Goal: Task Accomplishment & Management: Use online tool/utility

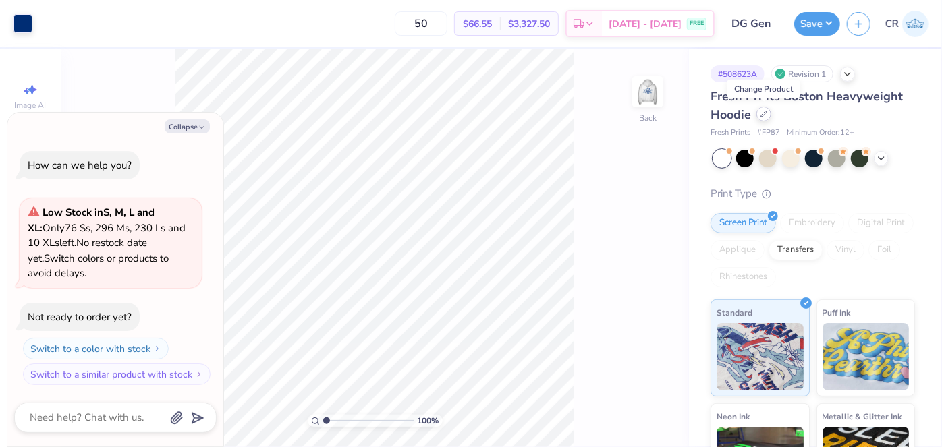
click at [760, 111] on icon at bounding box center [763, 114] width 7 height 7
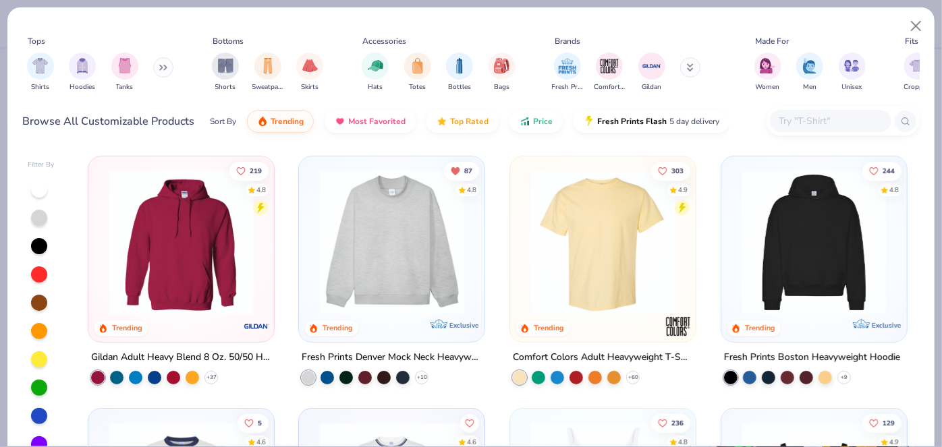
click at [397, 258] on img at bounding box center [391, 242] width 159 height 145
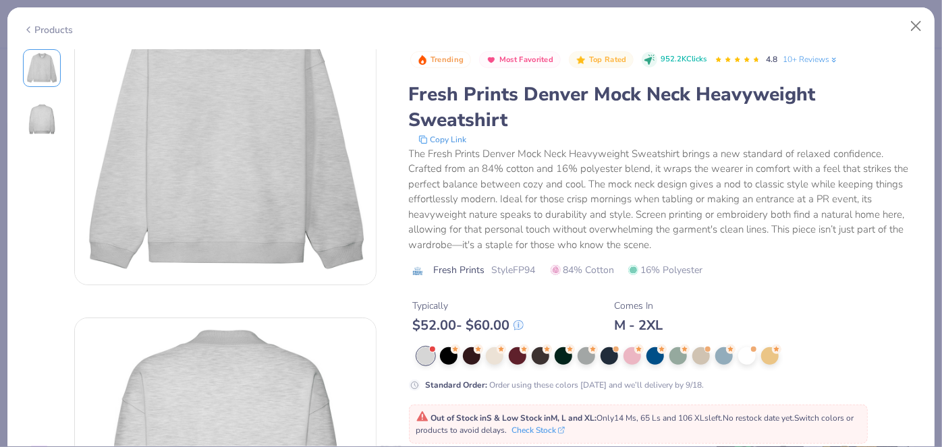
scroll to position [378, 0]
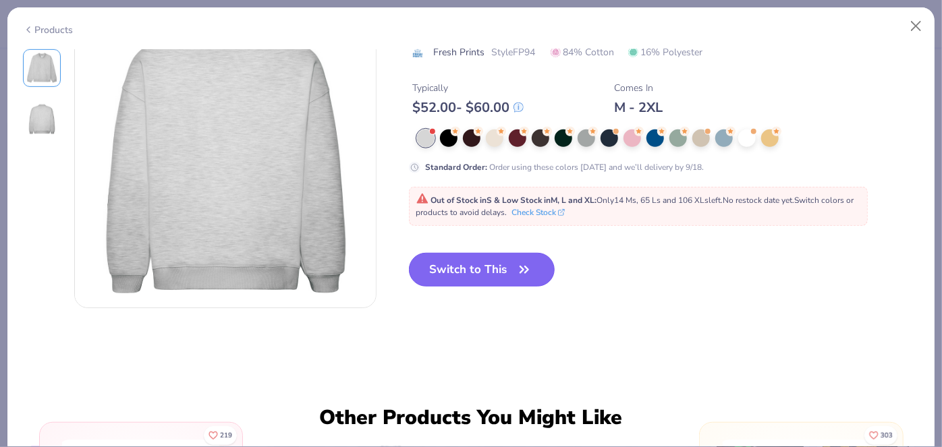
click at [467, 272] on button "Switch to This" at bounding box center [482, 270] width 146 height 34
click at [488, 274] on button "Switch to This" at bounding box center [482, 270] width 146 height 34
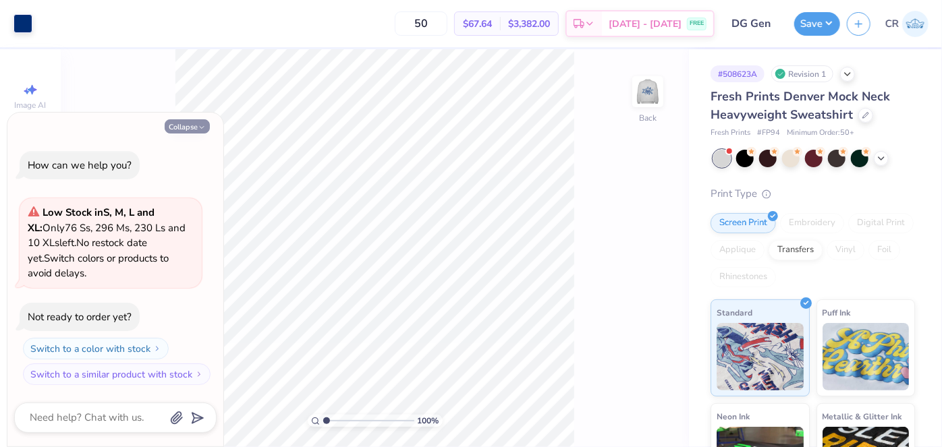
click at [170, 121] on button "Collapse" at bounding box center [187, 126] width 45 height 14
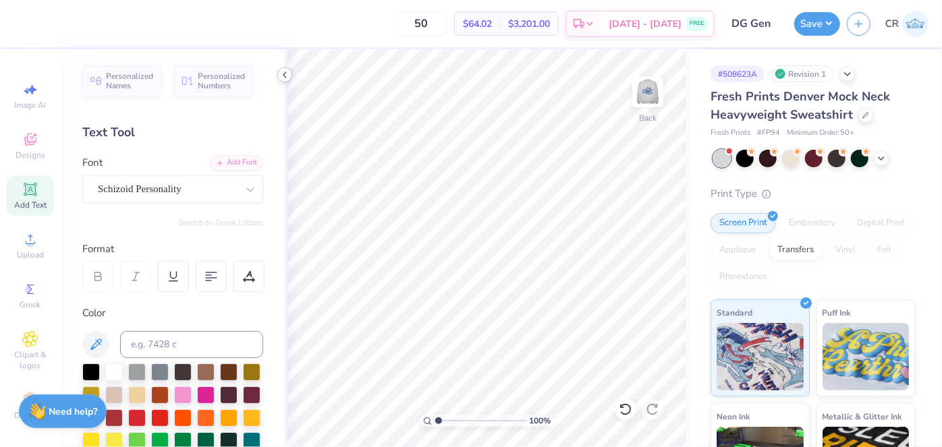
click at [285, 76] on polyline at bounding box center [284, 74] width 3 height 5
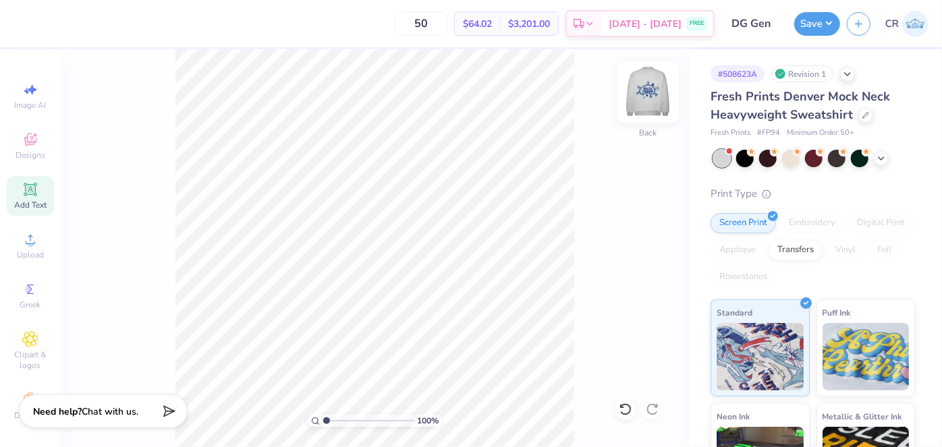
click at [663, 107] on img at bounding box center [648, 92] width 54 height 54
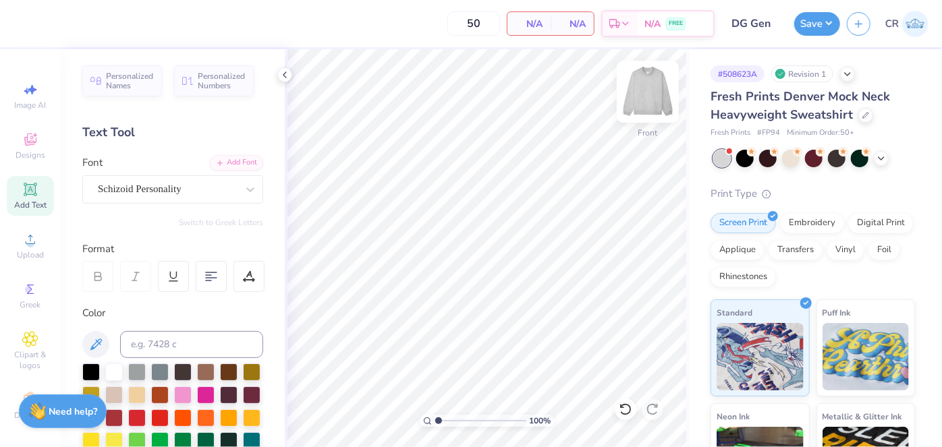
click at [658, 94] on img at bounding box center [648, 92] width 54 height 54
click at [796, 258] on div "Screen Print Embroidery Digital Print Applique Transfers Vinyl Foil Rhinestones" at bounding box center [812, 250] width 204 height 74
click at [764, 254] on div "Applique" at bounding box center [737, 248] width 54 height 20
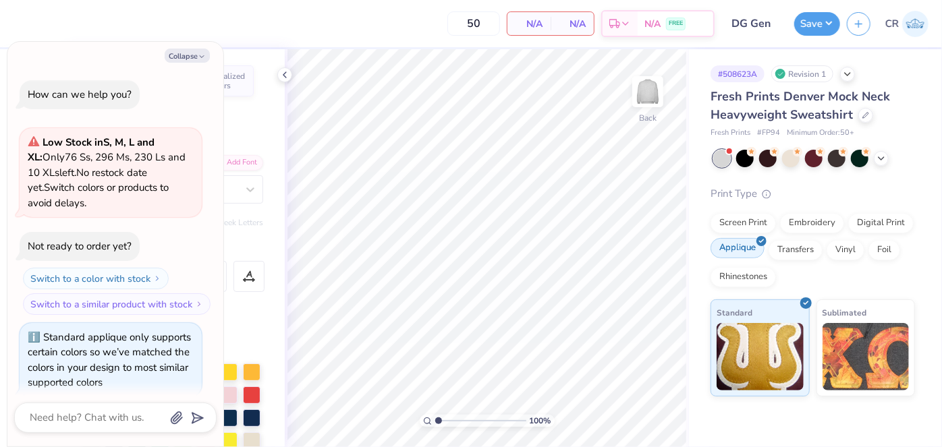
scroll to position [11, 0]
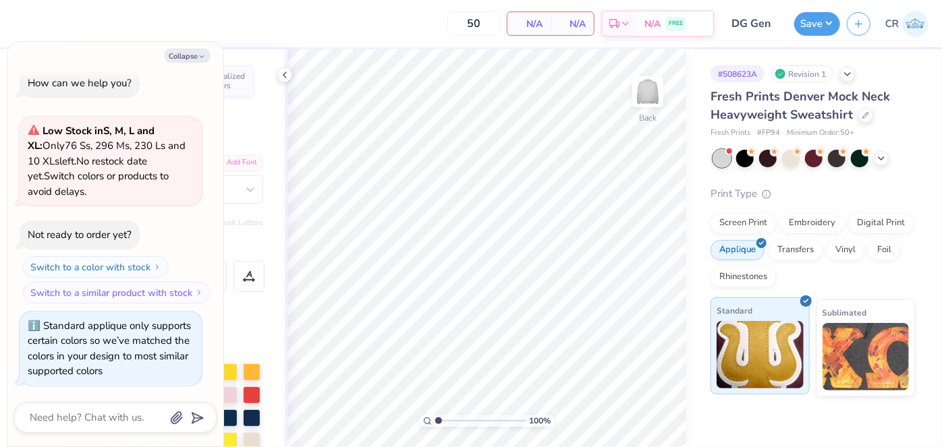
click at [769, 339] on img at bounding box center [759, 354] width 87 height 67
click at [189, 59] on button "Collapse" at bounding box center [187, 56] width 45 height 14
type textarea "x"
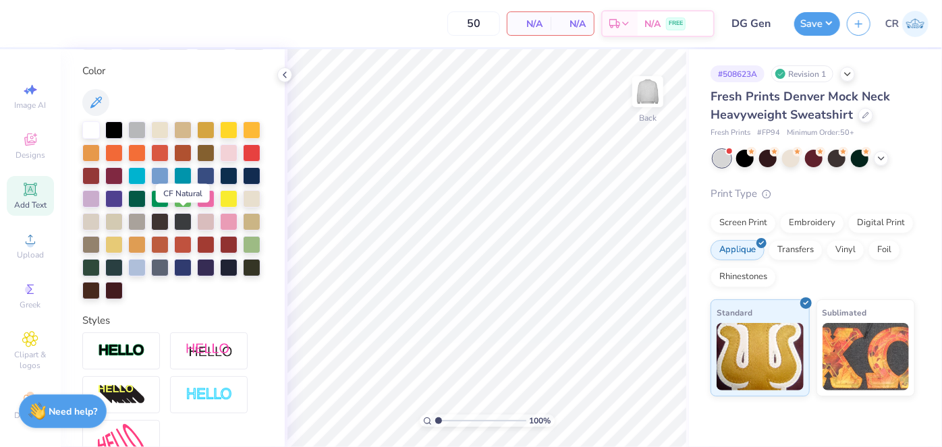
scroll to position [243, 0]
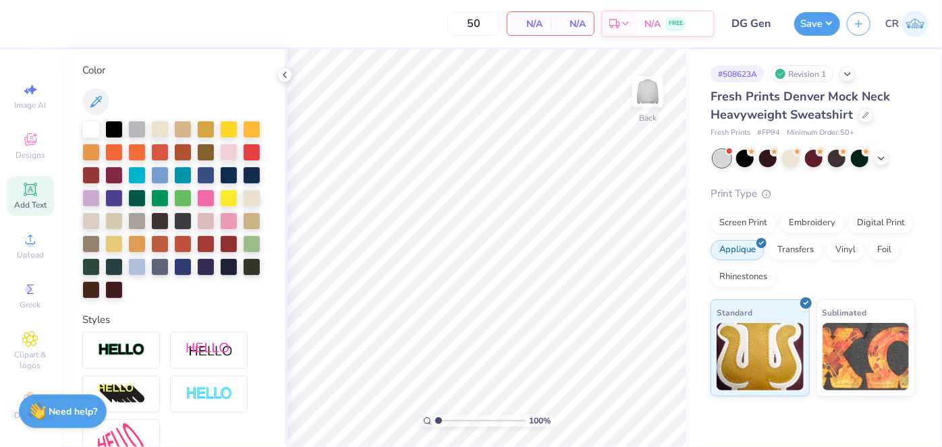
click at [22, 200] on span "Add Text" at bounding box center [30, 205] width 32 height 11
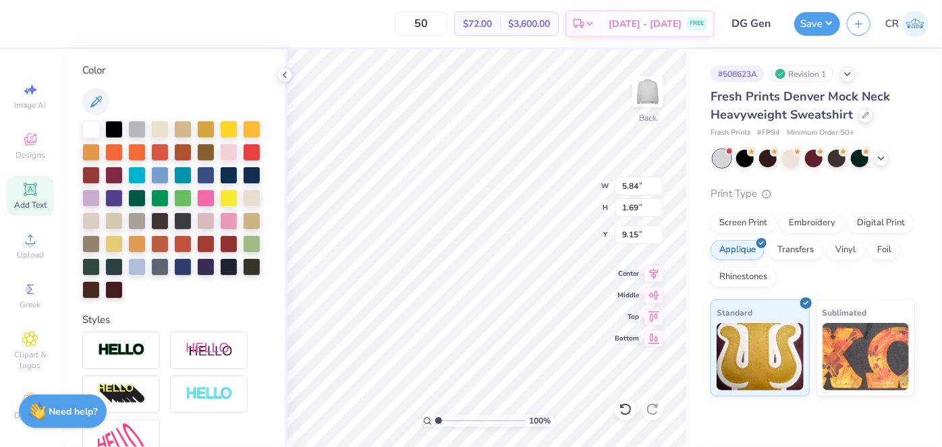
scroll to position [10, 1]
type textarea "D"
type input "1.44"
type textarea "DEEGEE"
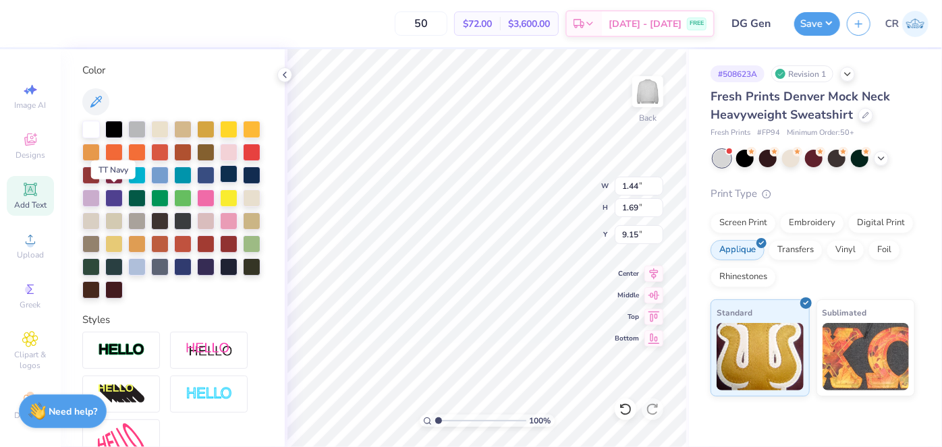
click at [220, 183] on div at bounding box center [229, 174] width 18 height 18
click at [243, 183] on div at bounding box center [252, 174] width 18 height 18
click at [220, 183] on div at bounding box center [229, 174] width 18 height 18
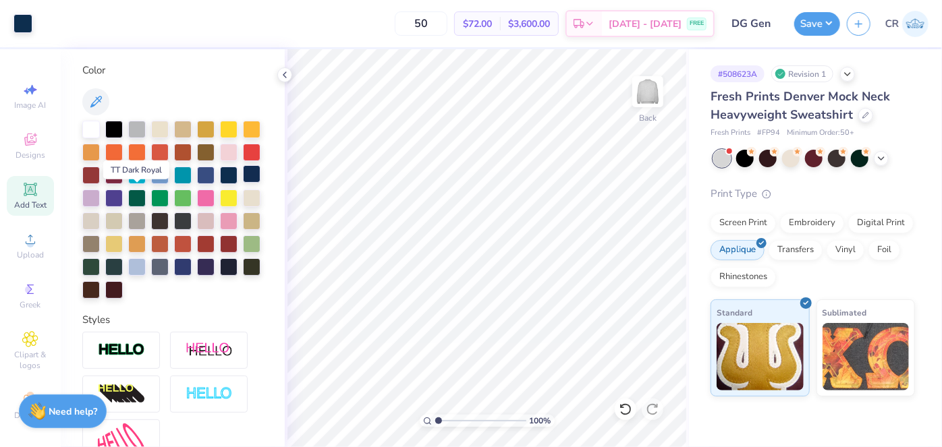
click at [243, 183] on div at bounding box center [252, 174] width 18 height 18
click at [220, 183] on div at bounding box center [229, 174] width 18 height 18
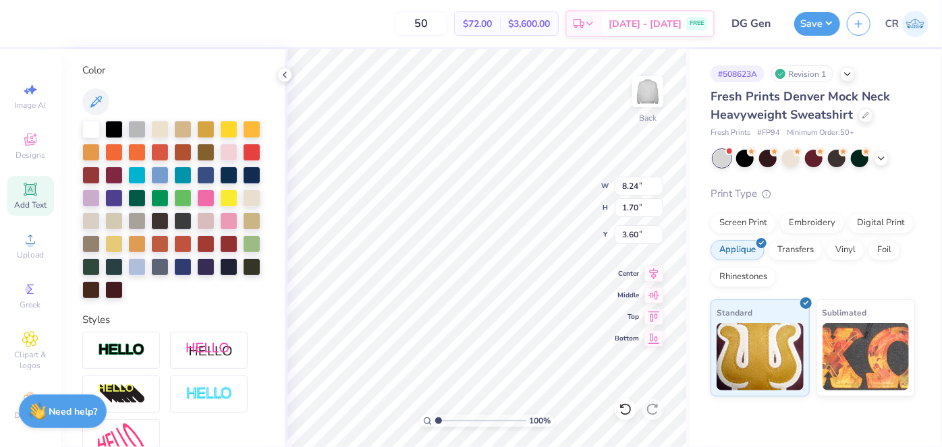
type input "3.60"
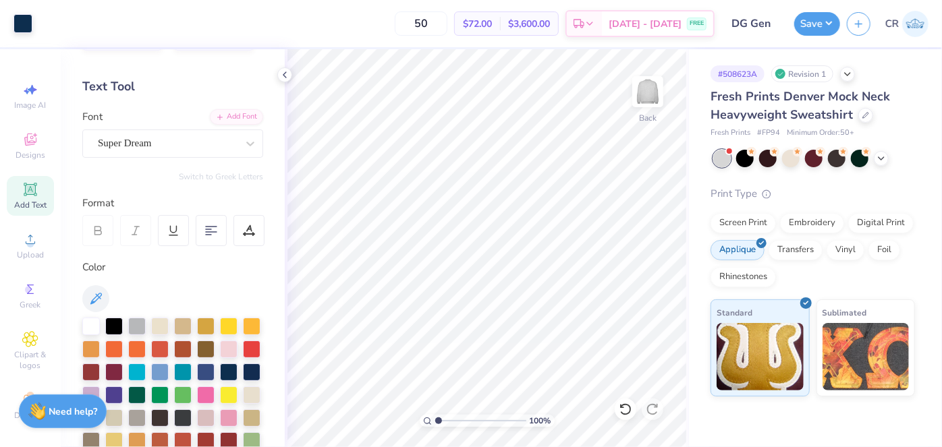
scroll to position [0, 0]
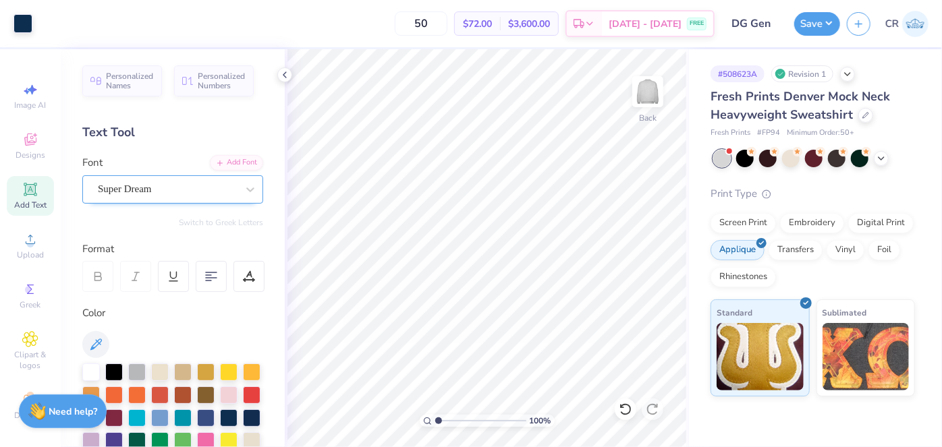
click at [161, 185] on div "Super Dream" at bounding box center [167, 189] width 142 height 21
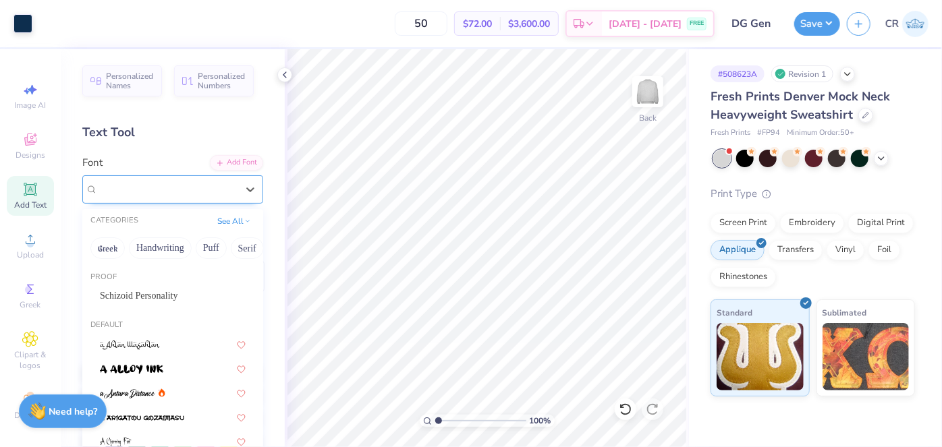
click at [161, 185] on div "Super Dream" at bounding box center [167, 189] width 139 height 16
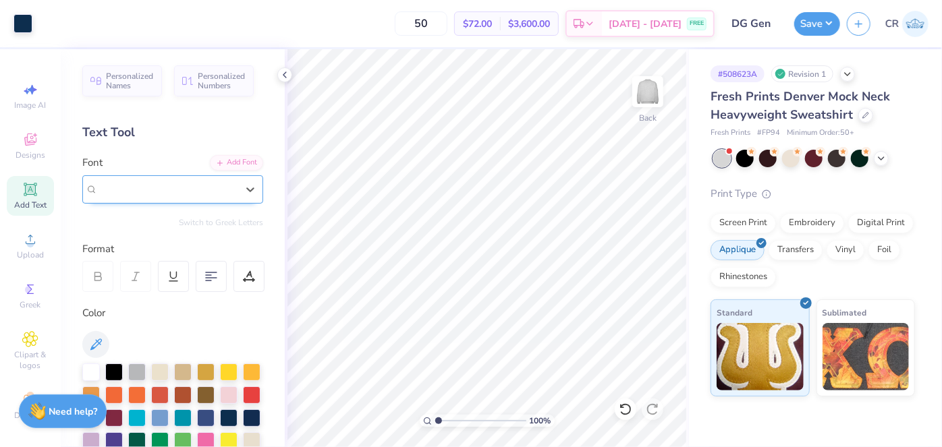
click at [152, 189] on span "Super Dream" at bounding box center [125, 189] width 54 height 16
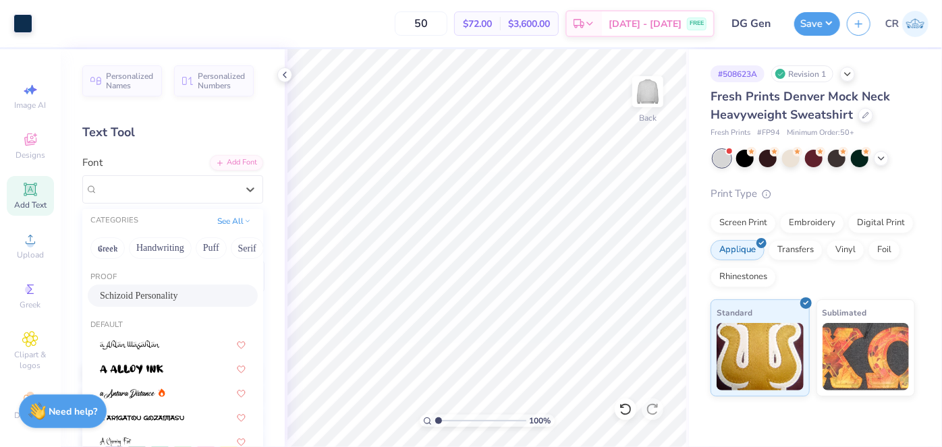
scroll to position [24, 0]
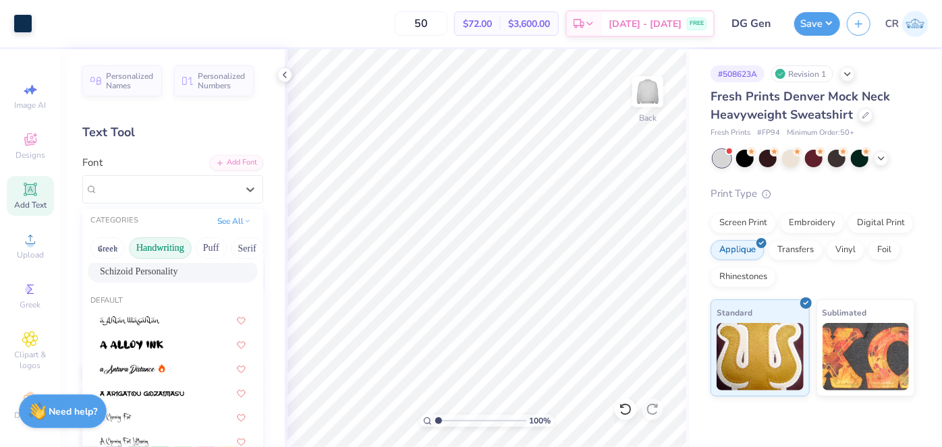
click at [165, 247] on button "Handwriting" at bounding box center [160, 248] width 63 height 22
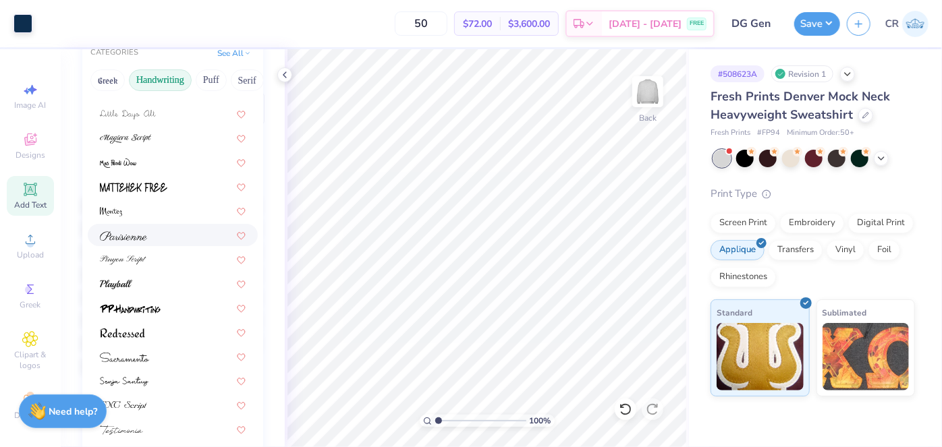
scroll to position [202, 0]
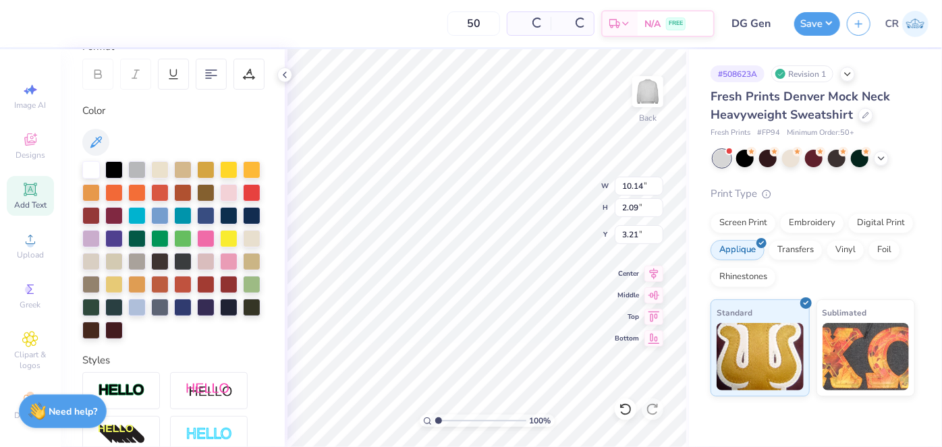
type input "10.14"
type input "2.09"
type input "3.21"
click at [662, 278] on icon at bounding box center [653, 272] width 19 height 16
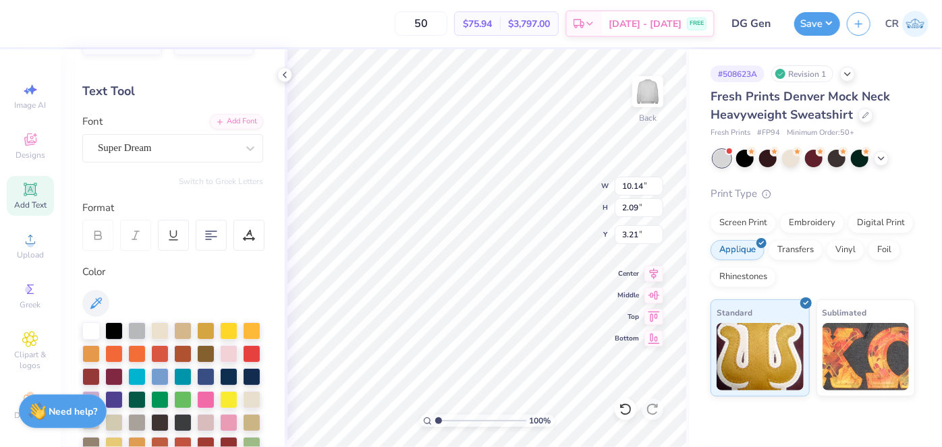
scroll to position [9, 0]
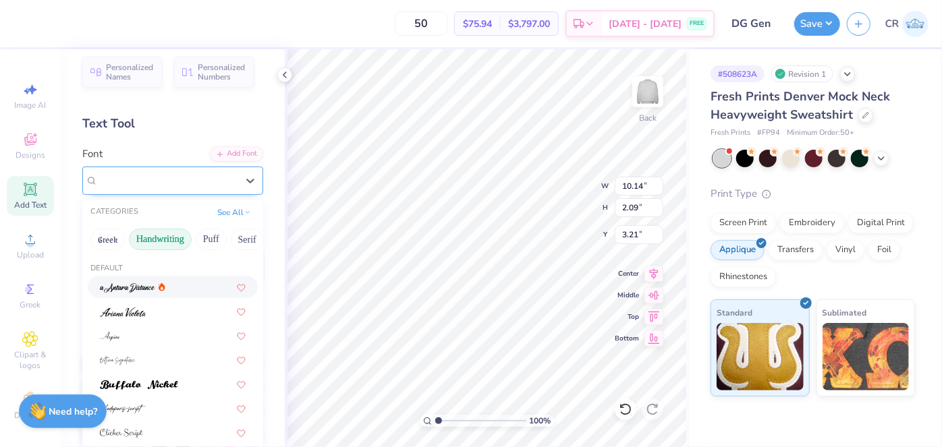
click at [185, 183] on div "Super Dream" at bounding box center [167, 180] width 142 height 21
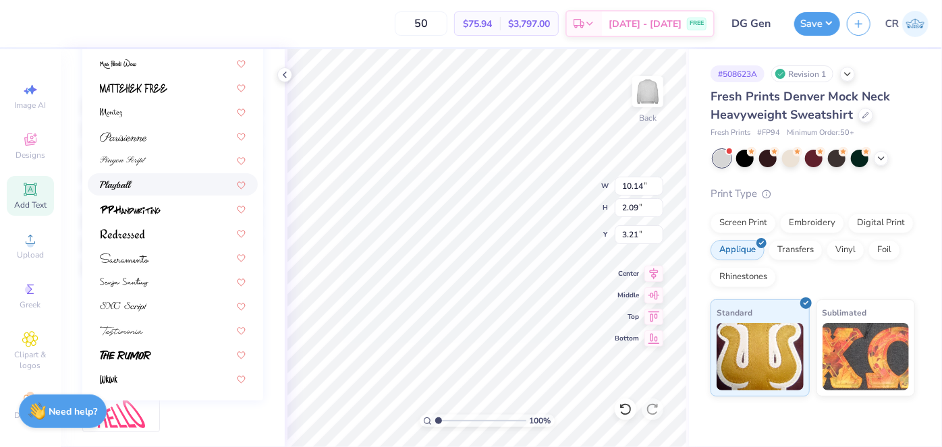
scroll to position [289, 0]
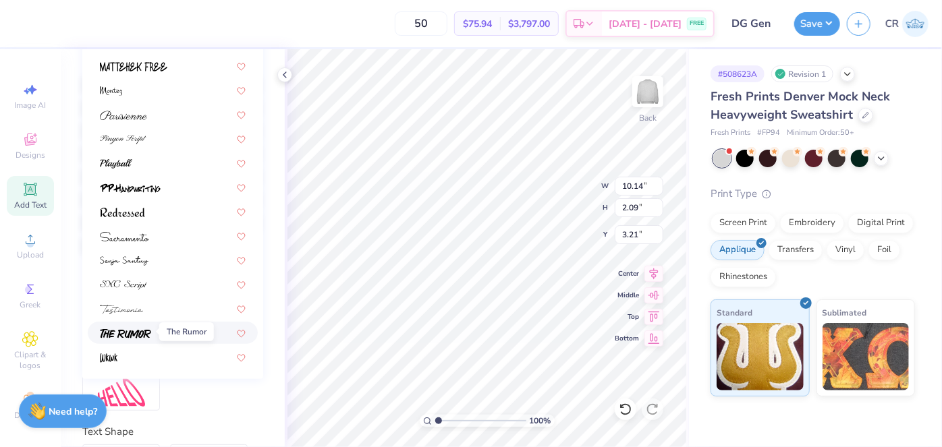
click at [150, 326] on span at bounding box center [125, 333] width 51 height 14
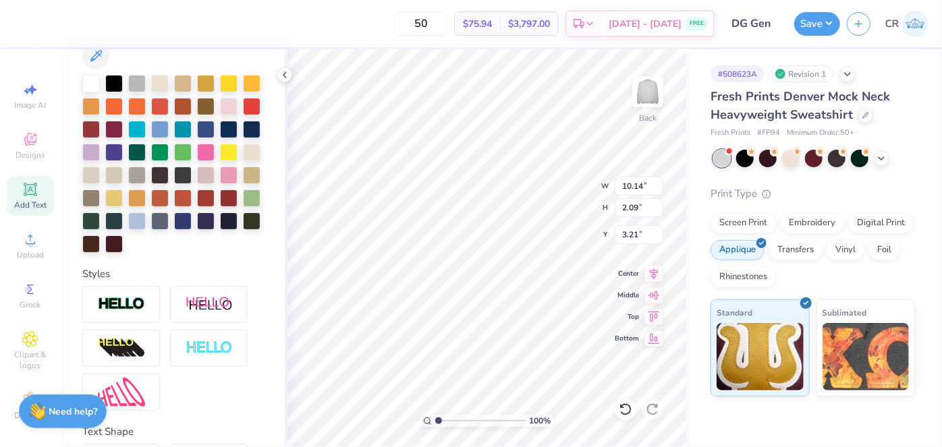
type input "11.34"
type input "2.51"
type input "2.99"
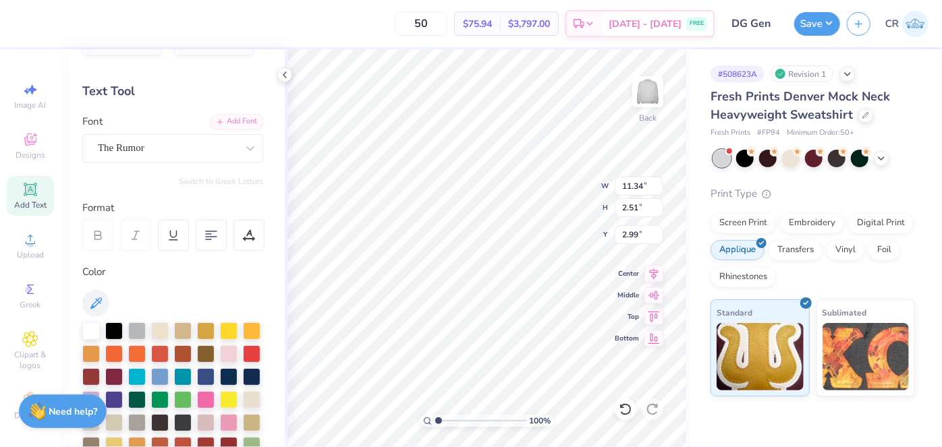
scroll to position [40, 0]
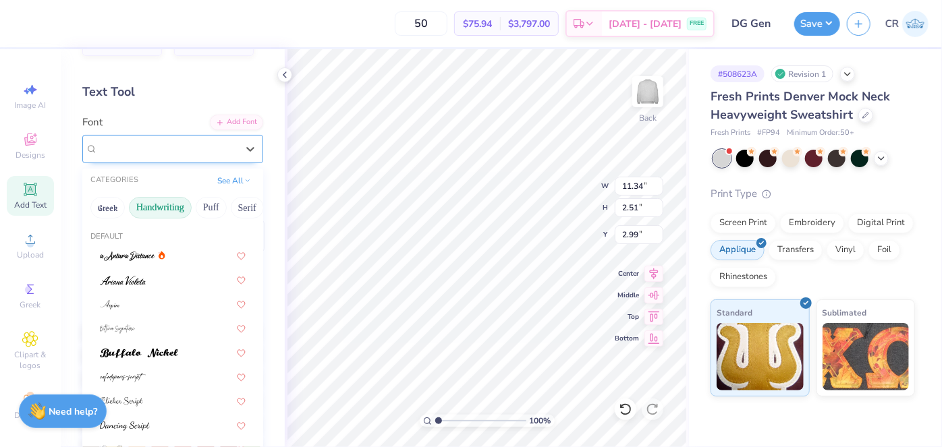
click at [152, 146] on div "The Rumor" at bounding box center [167, 148] width 142 height 21
click at [237, 204] on button "Serif" at bounding box center [247, 208] width 33 height 22
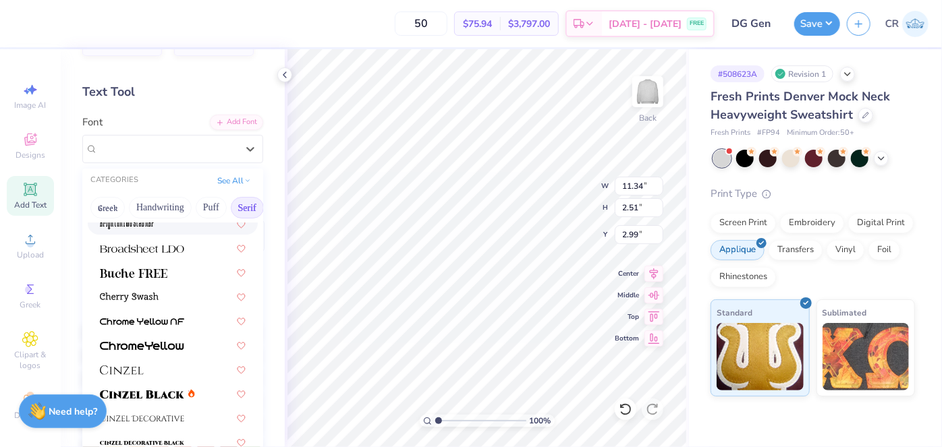
scroll to position [130, 0]
click at [165, 249] on img at bounding box center [142, 247] width 84 height 9
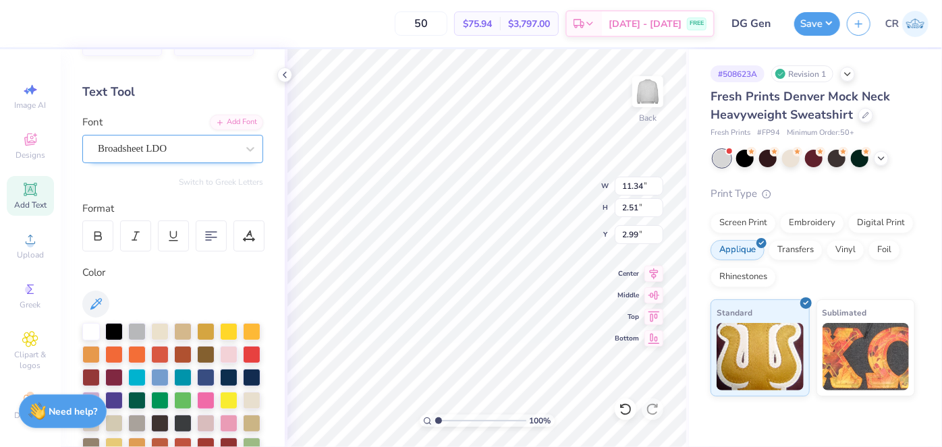
type input "12.25"
type input "2.04"
type input "3.23"
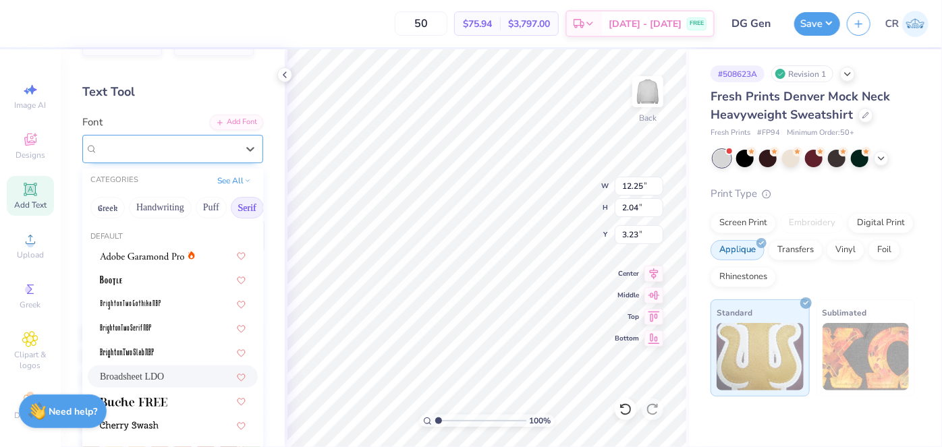
click at [150, 155] on div "Broadsheet LDO" at bounding box center [167, 148] width 142 height 21
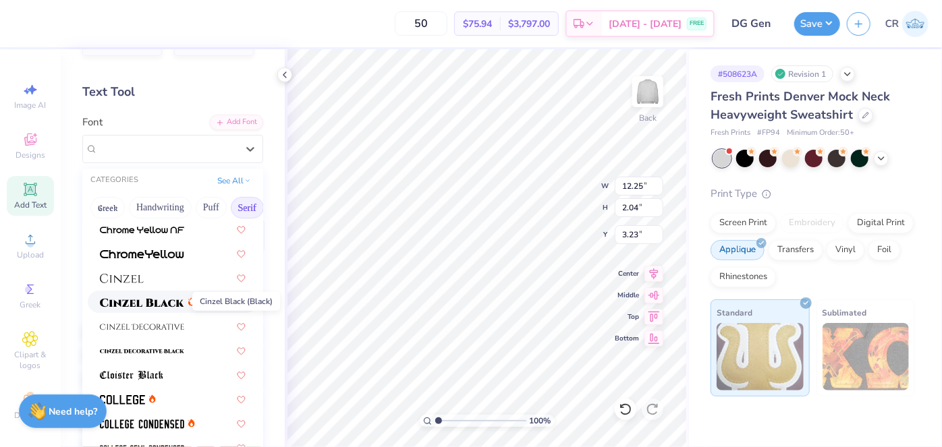
scroll to position [222, 0]
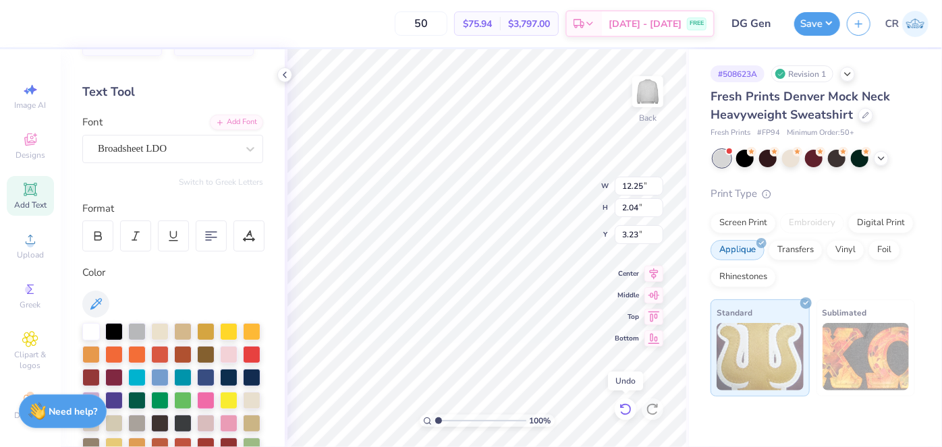
click at [620, 405] on icon at bounding box center [625, 409] width 13 height 13
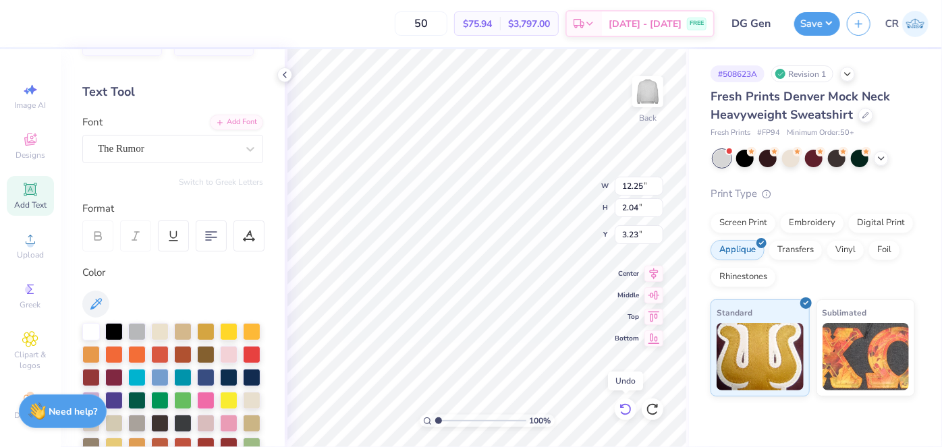
type input "11.34"
type input "2.51"
type input "2.99"
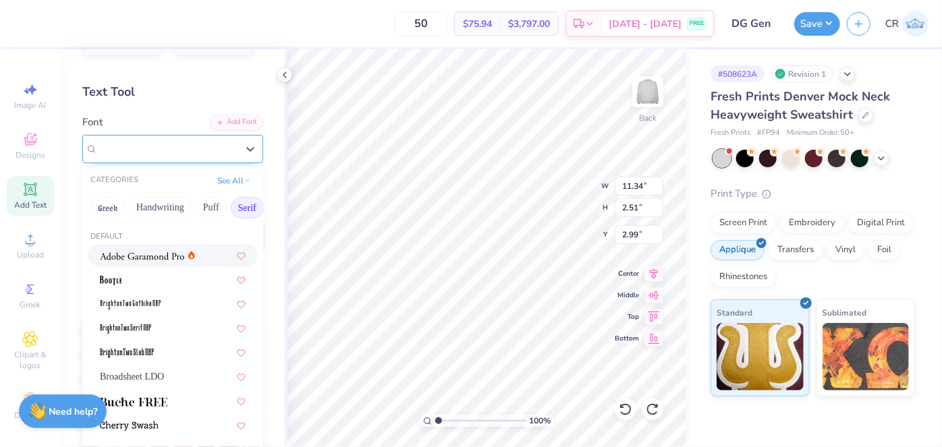
click at [143, 151] on div "The Rumor" at bounding box center [167, 148] width 142 height 21
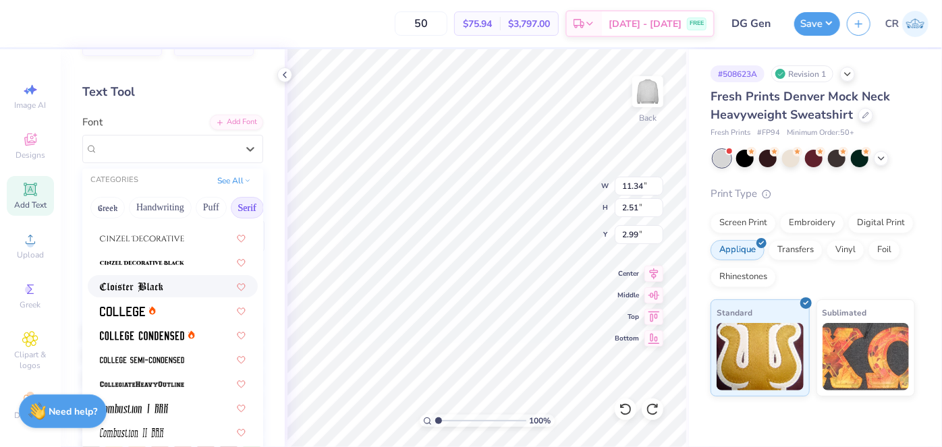
scroll to position [347, 0]
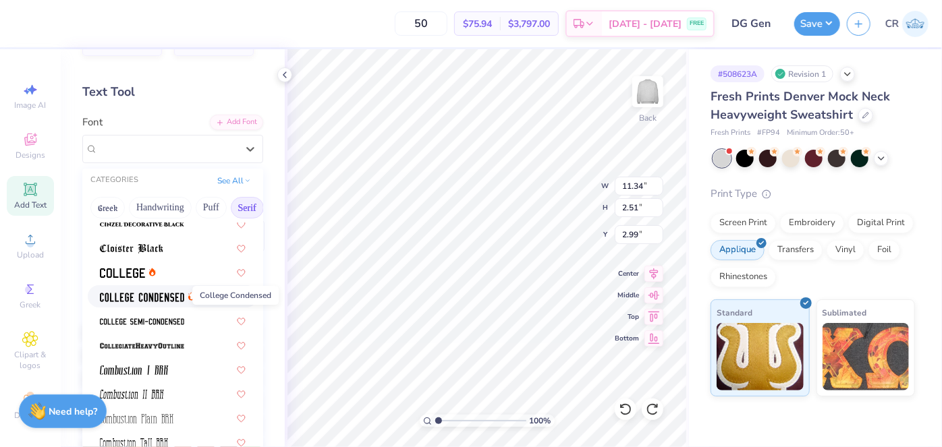
click at [145, 293] on img at bounding box center [142, 297] width 84 height 9
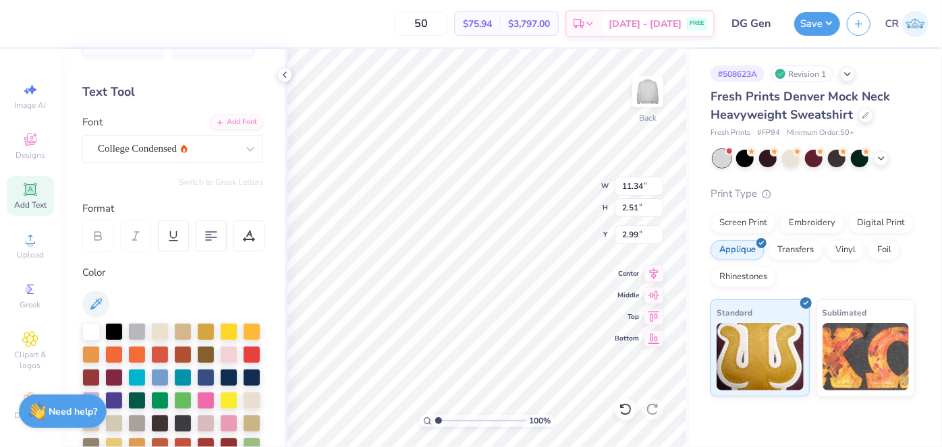
type input "7.40"
type input "2.03"
type input "3.23"
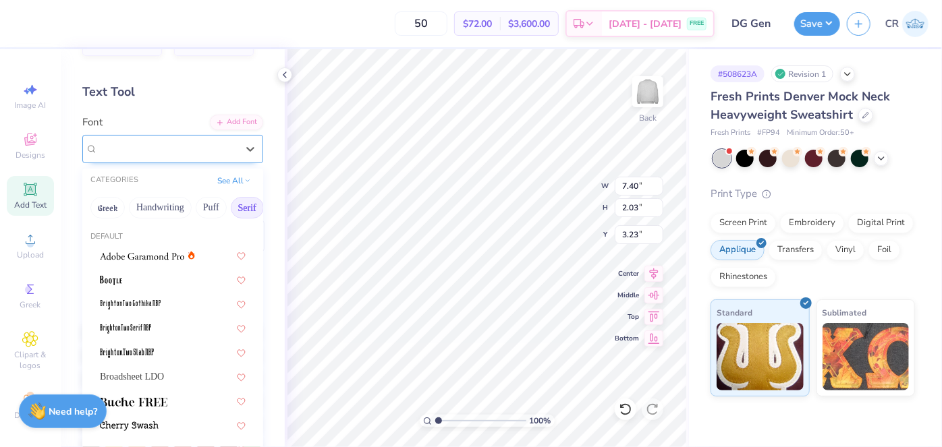
click at [151, 154] on div "College Condensed" at bounding box center [167, 148] width 142 height 21
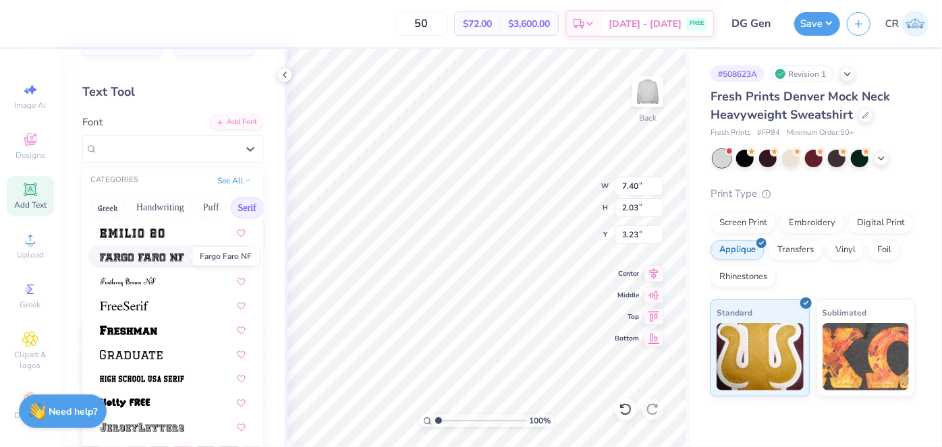
scroll to position [1063, 0]
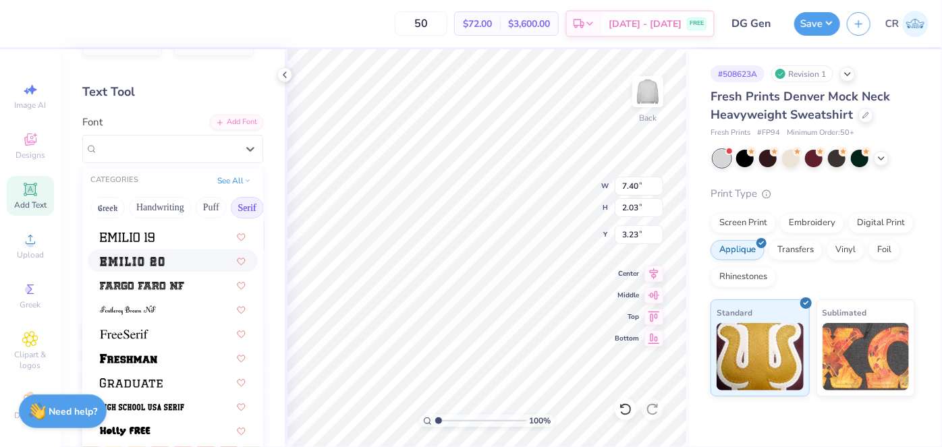
click at [171, 260] on div at bounding box center [173, 261] width 146 height 14
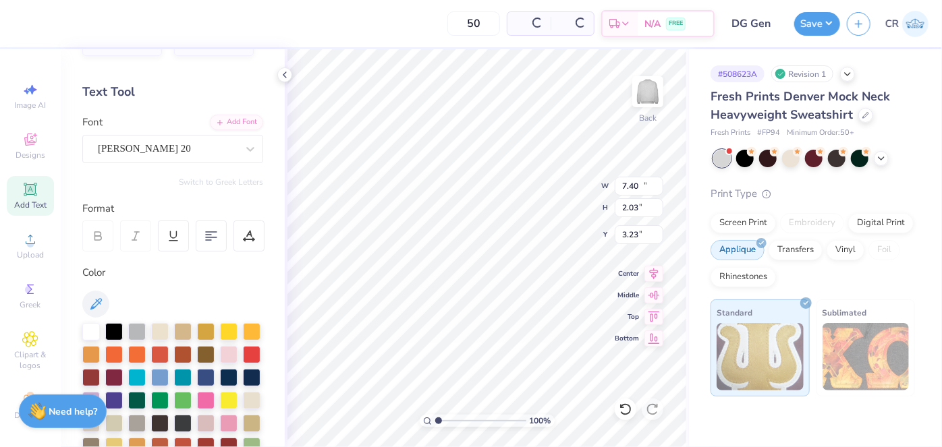
type input "14.06"
type input "2.72"
type input "2.89"
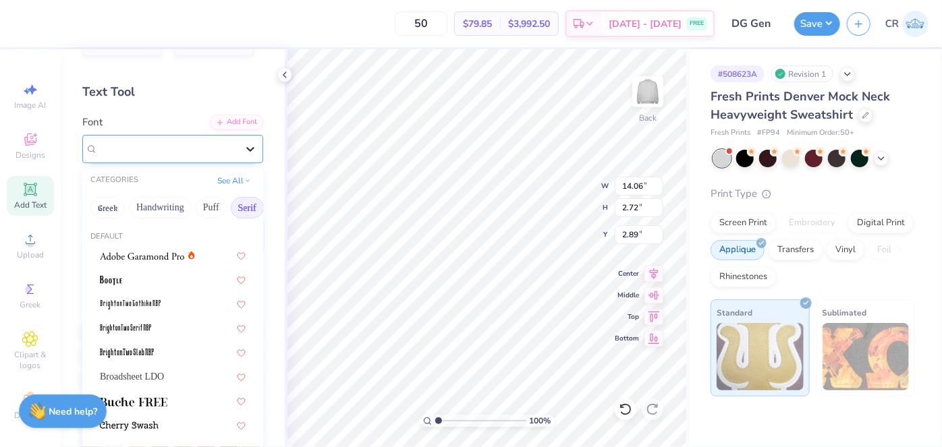
click at [243, 156] on div at bounding box center [250, 149] width 24 height 24
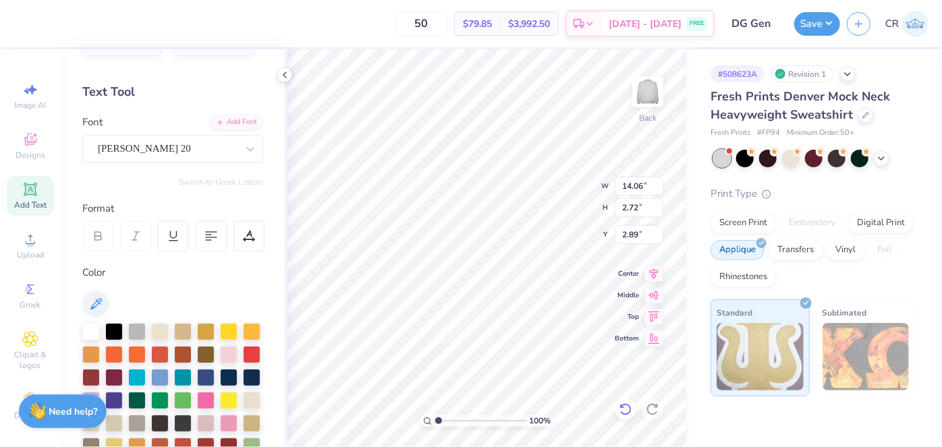
click at [629, 407] on icon at bounding box center [624, 409] width 11 height 12
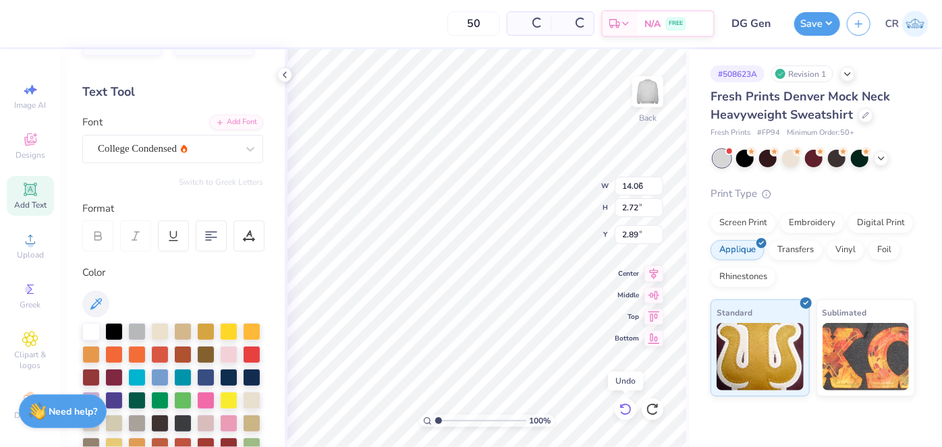
type input "7.40"
type input "2.03"
type input "3.23"
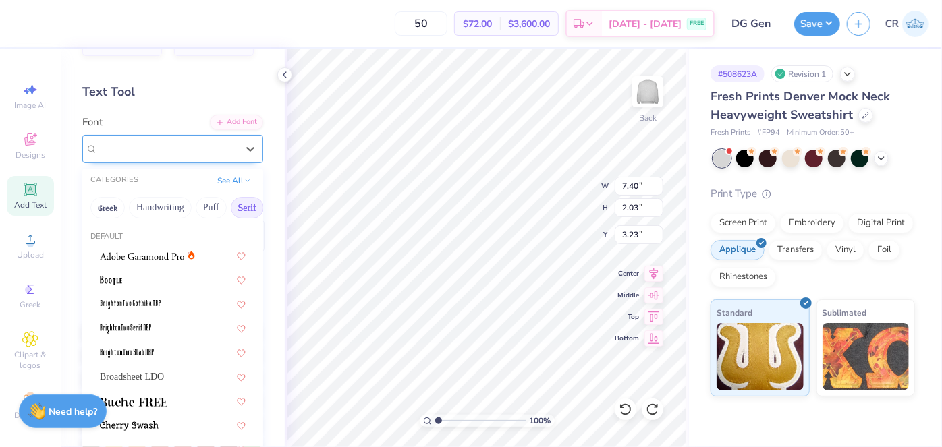
click at [225, 159] on div "College Condensed" at bounding box center [172, 149] width 181 height 28
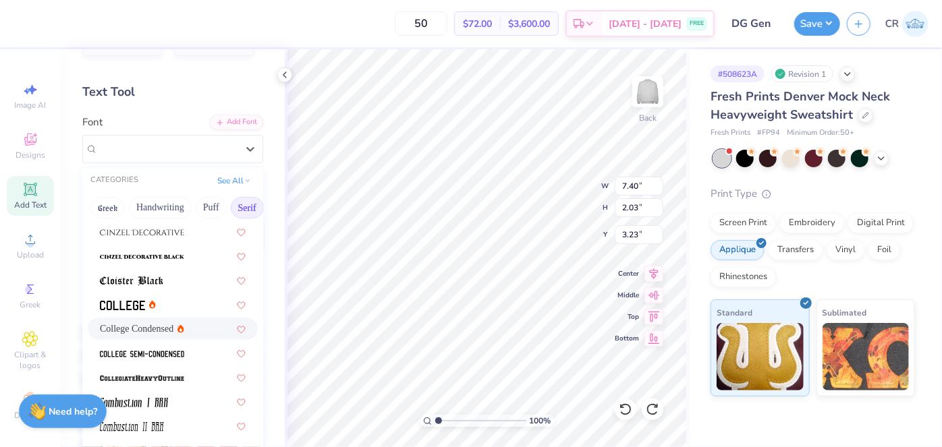
scroll to position [316, 0]
click at [244, 181] on icon at bounding box center [247, 179] width 7 height 7
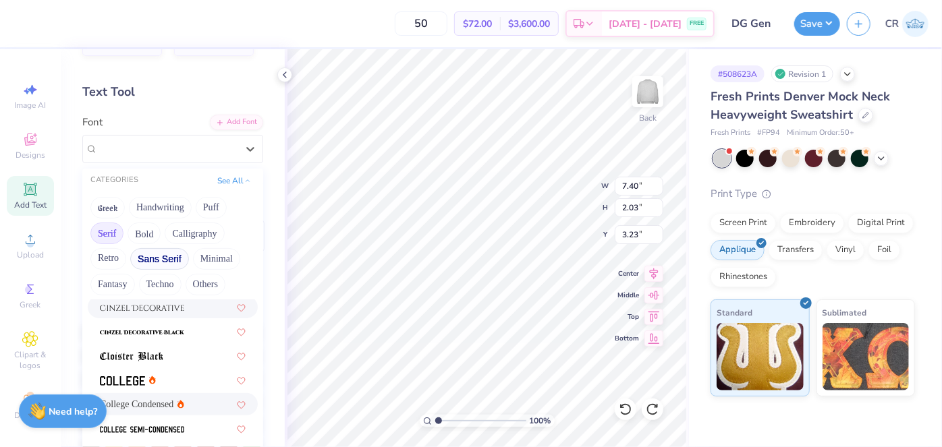
click at [167, 262] on button "Sans Serif" at bounding box center [159, 259] width 59 height 22
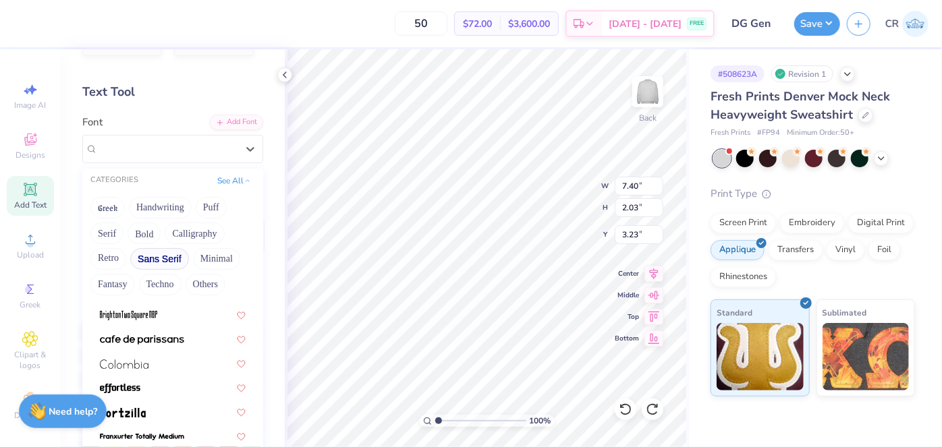
scroll to position [140, 0]
click at [221, 179] on button "See All" at bounding box center [234, 179] width 42 height 13
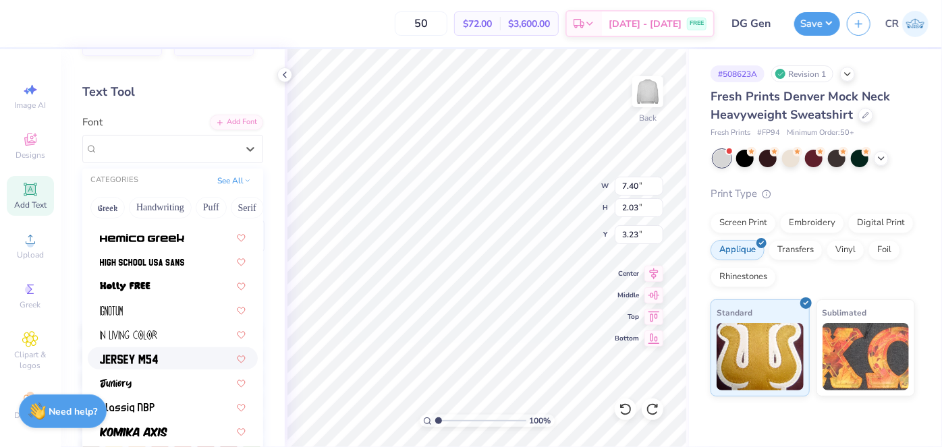
scroll to position [393, 0]
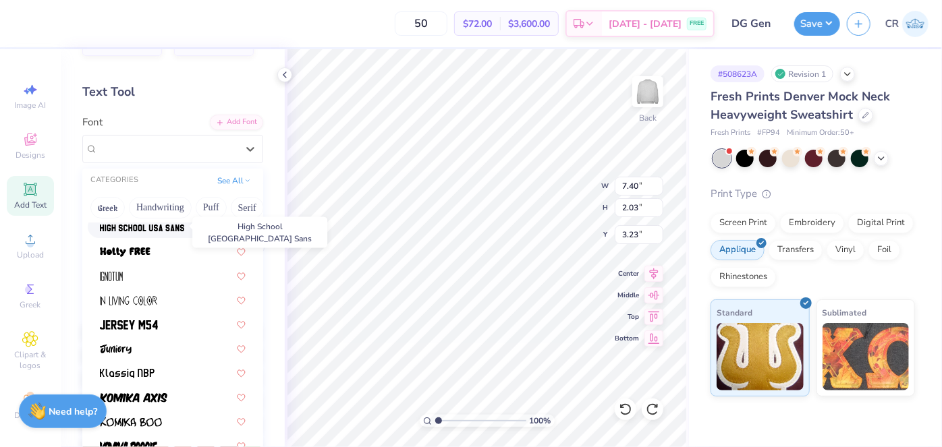
click at [144, 227] on img at bounding box center [142, 227] width 84 height 9
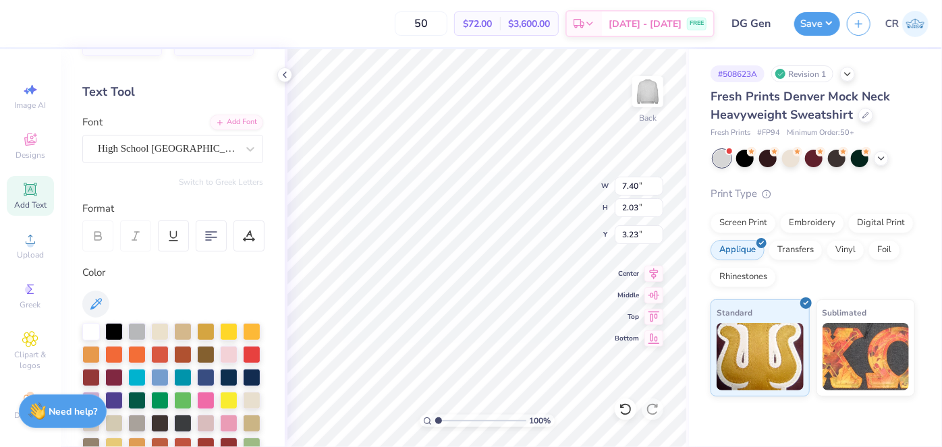
type input "9.91"
type input "2.35"
type input "3.07"
click at [176, 150] on div "High School [GEOGRAPHIC_DATA] Sans" at bounding box center [167, 148] width 142 height 21
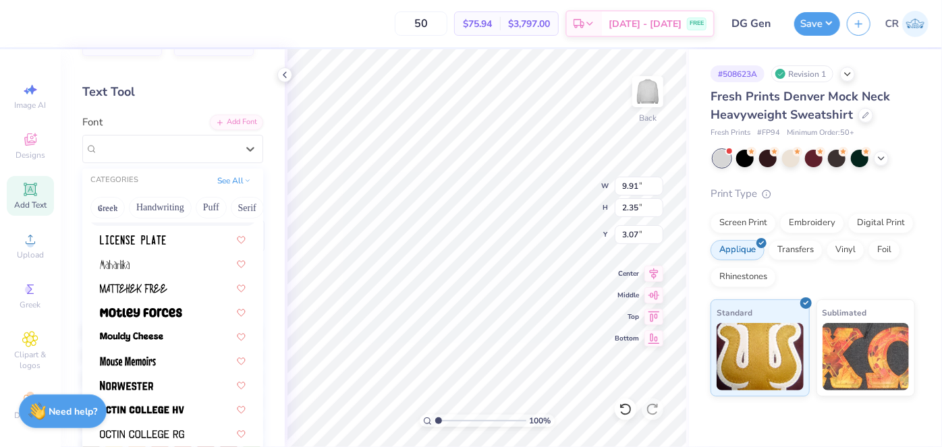
scroll to position [1086, 0]
click at [190, 313] on div at bounding box center [173, 311] width 146 height 14
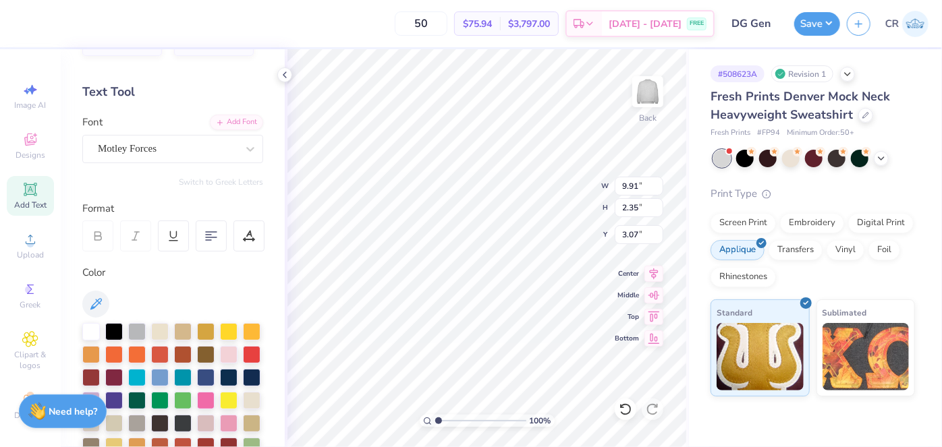
type input "9.07"
type input "2.15"
type input "3.18"
type input "9.58"
type input "2.27"
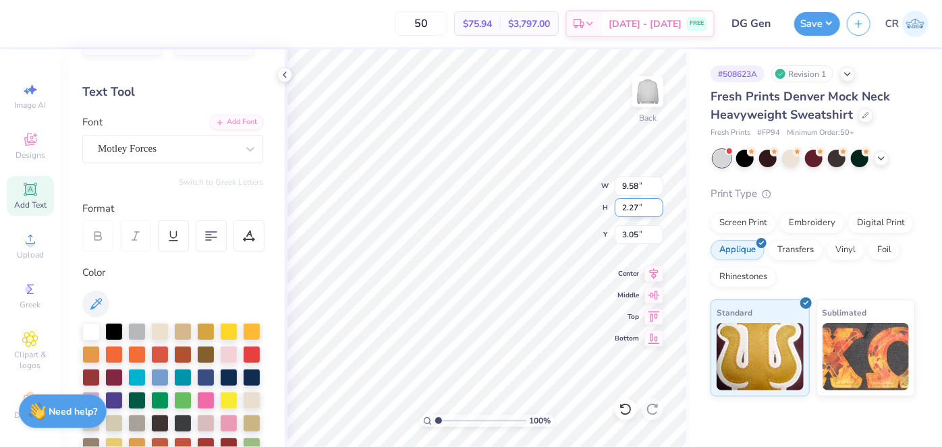
type input "3.05"
click at [654, 268] on icon at bounding box center [653, 272] width 19 height 16
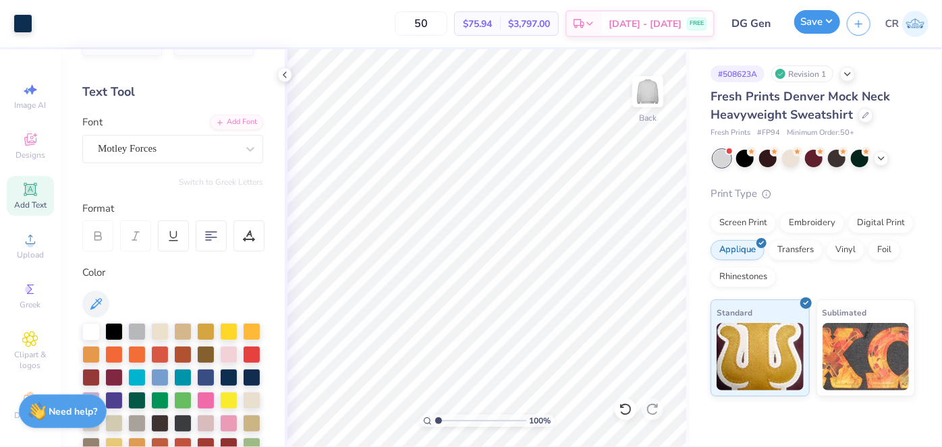
click at [829, 16] on button "Save" at bounding box center [817, 22] width 46 height 24
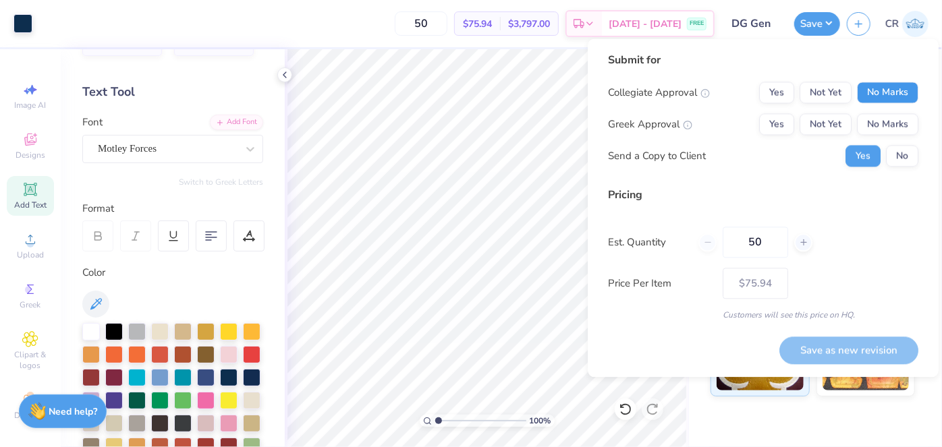
click at [871, 92] on button "No Marks" at bounding box center [887, 93] width 61 height 22
click at [773, 127] on button "Yes" at bounding box center [776, 124] width 35 height 22
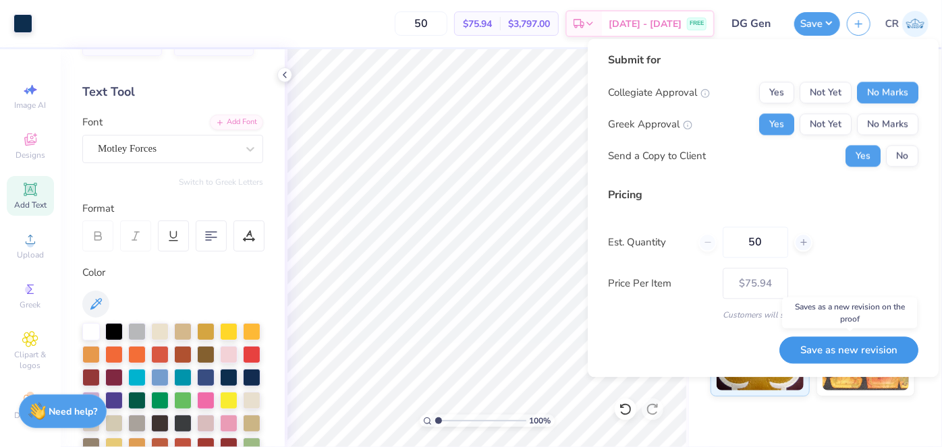
click at [798, 351] on button "Save as new revision" at bounding box center [848, 350] width 139 height 27
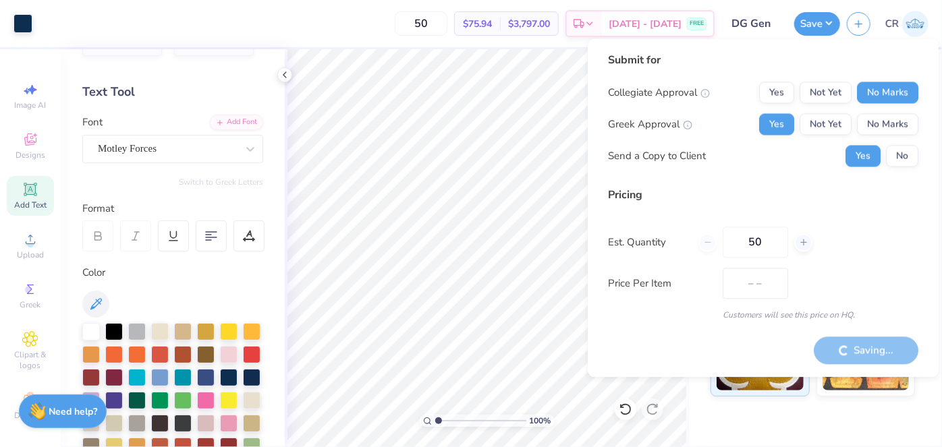
type input "$75.94"
